Goal: Information Seeking & Learning: Find specific fact

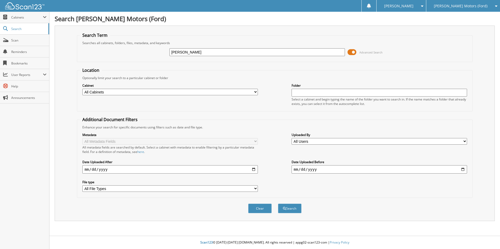
type input "bonino"
click at [278, 204] on button "Search" at bounding box center [290, 209] width 24 height 10
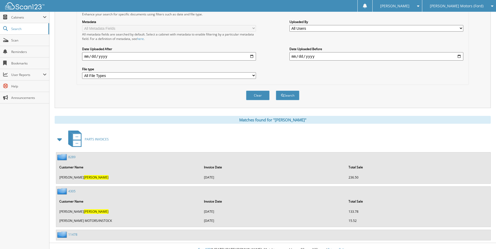
scroll to position [120, 0]
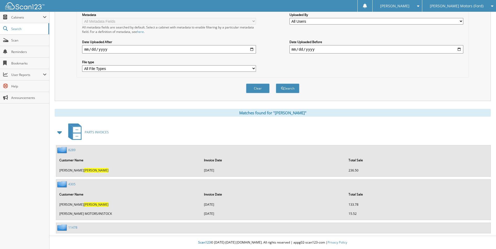
click at [70, 149] on link "8289" at bounding box center [71, 150] width 7 height 4
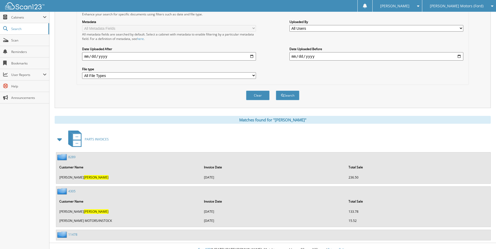
scroll to position [120, 0]
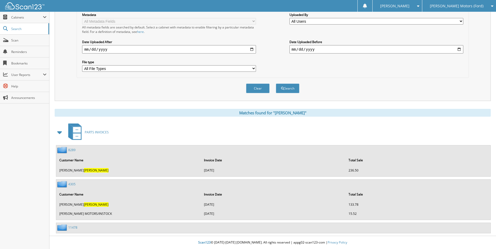
click at [71, 152] on link "8289" at bounding box center [71, 150] width 7 height 4
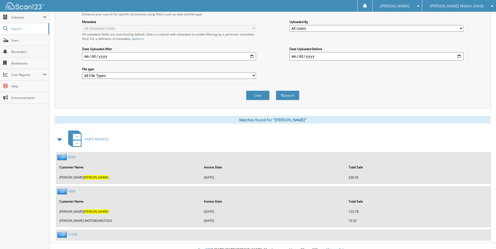
scroll to position [120, 0]
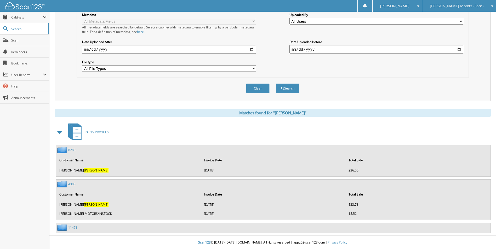
click at [73, 227] on link "11478" at bounding box center [72, 227] width 9 height 4
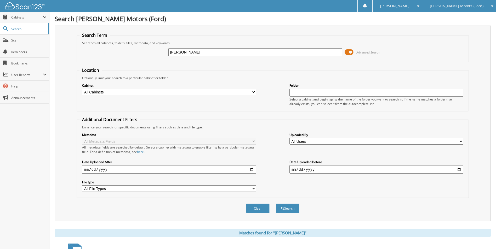
type input "[PERSON_NAME]"
click at [276, 204] on button "Search" at bounding box center [288, 209] width 24 height 10
click at [18, 18] on span "Cabinets" at bounding box center [27, 17] width 32 height 4
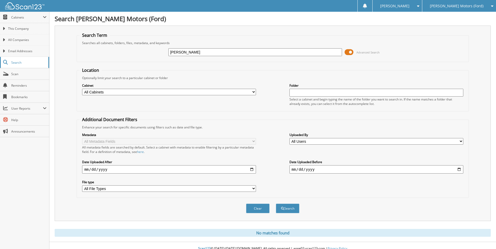
click at [24, 64] on span "Search" at bounding box center [28, 62] width 34 height 4
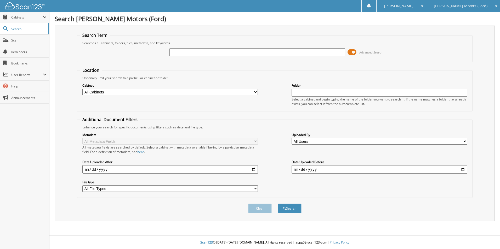
click at [186, 53] on input "text" at bounding box center [256, 52] width 175 height 8
type input "bonino, jason"
click at [278, 204] on button "Search" at bounding box center [290, 209] width 24 height 10
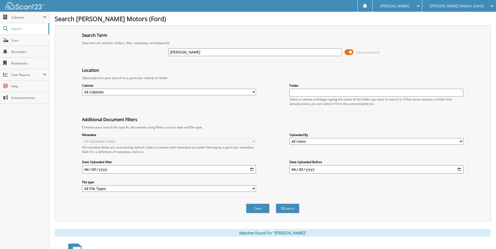
drag, startPoint x: 205, startPoint y: 52, endPoint x: 152, endPoint y: 65, distance: 54.8
click at [152, 65] on form "Search Term Searches all cabinets, folders, files, metadata, and keywords [PERS…" at bounding box center [273, 125] width 392 height 187
type input "f13400"
click at [276, 204] on button "Search" at bounding box center [288, 209] width 24 height 10
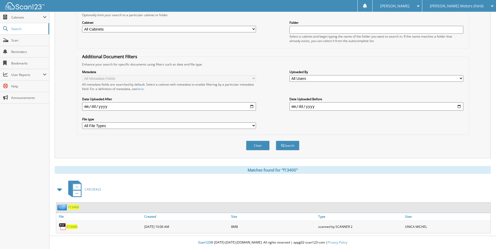
click at [71, 225] on link "F13400" at bounding box center [72, 227] width 11 height 4
